Goal: Information Seeking & Learning: Learn about a topic

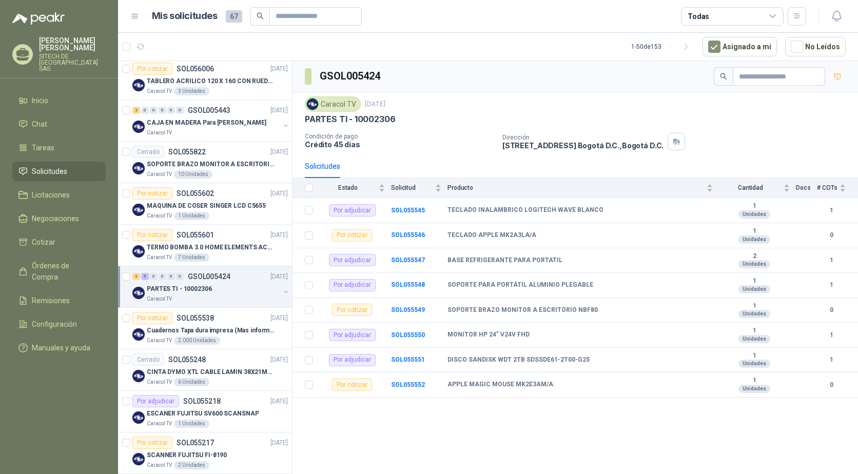
scroll to position [51, 0]
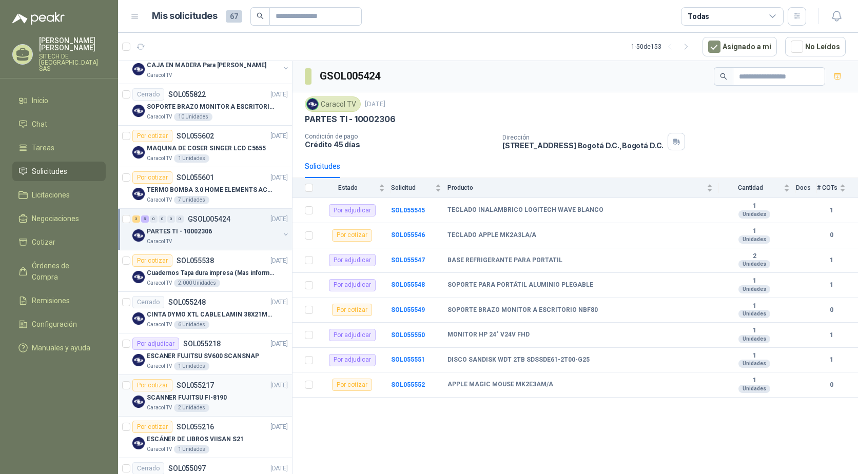
scroll to position [205, 0]
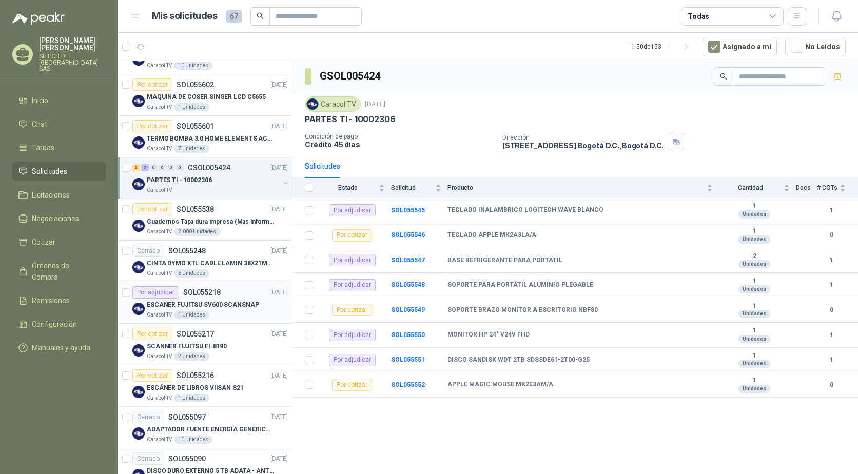
click at [218, 307] on p "ESCANER FUJITSU SV600 SCANSNAP" at bounding box center [203, 305] width 112 height 10
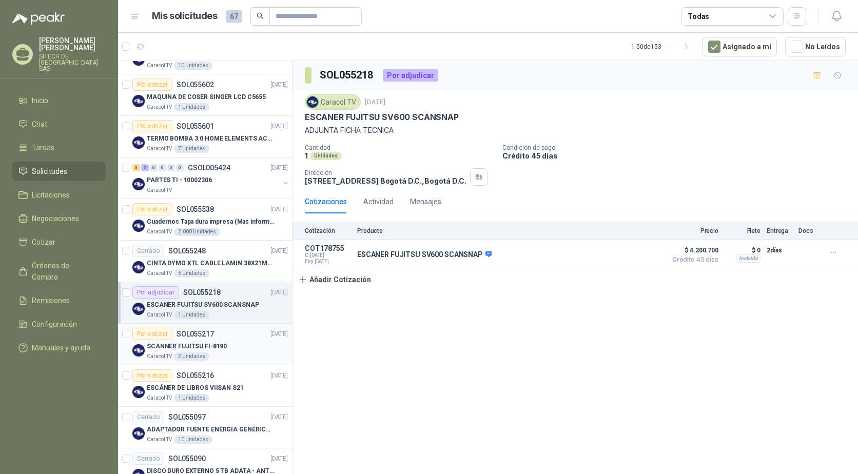
click at [231, 342] on div "SCANNER FUJITSU FI-8190" at bounding box center [217, 346] width 141 height 12
